Goal: Obtain resource: Obtain resource

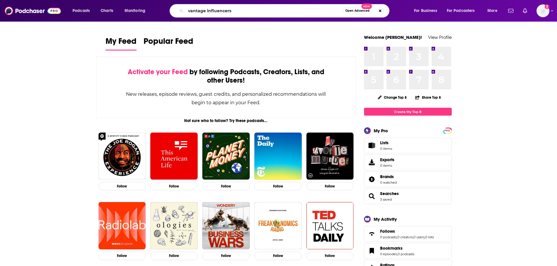
type input "vantage influencers"
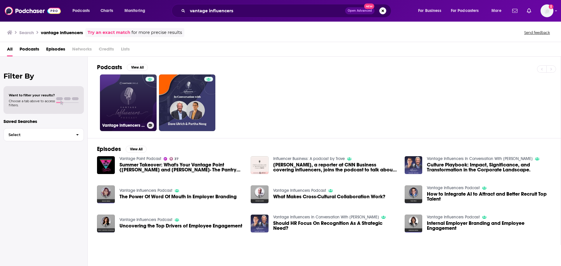
click at [132, 99] on link "Vantage Influencers Podcast" at bounding box center [128, 103] width 57 height 57
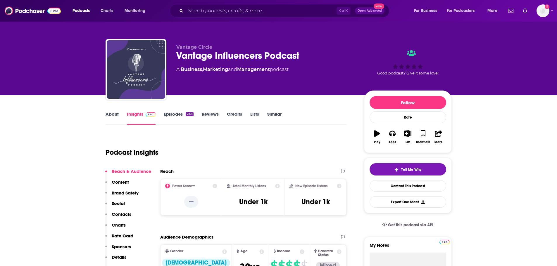
scroll to position [29, 0]
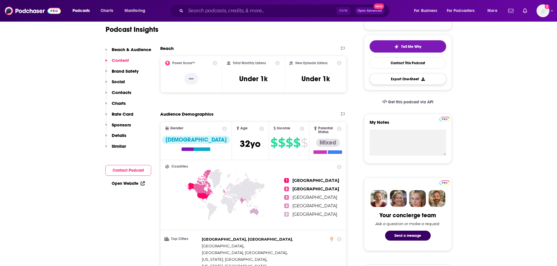
scroll to position [89, 0]
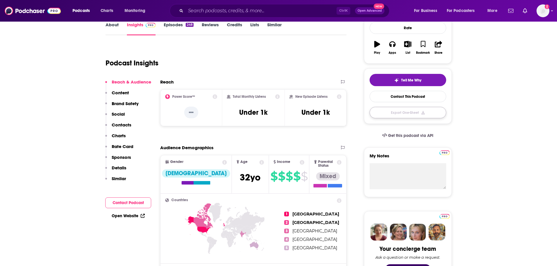
click at [397, 114] on button "Export One-Sheet" at bounding box center [408, 112] width 77 height 11
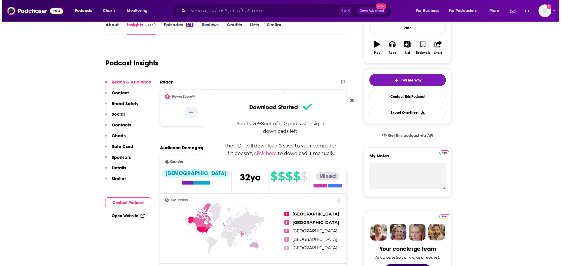
scroll to position [0, 0]
